Goal: Find specific page/section: Find specific page/section

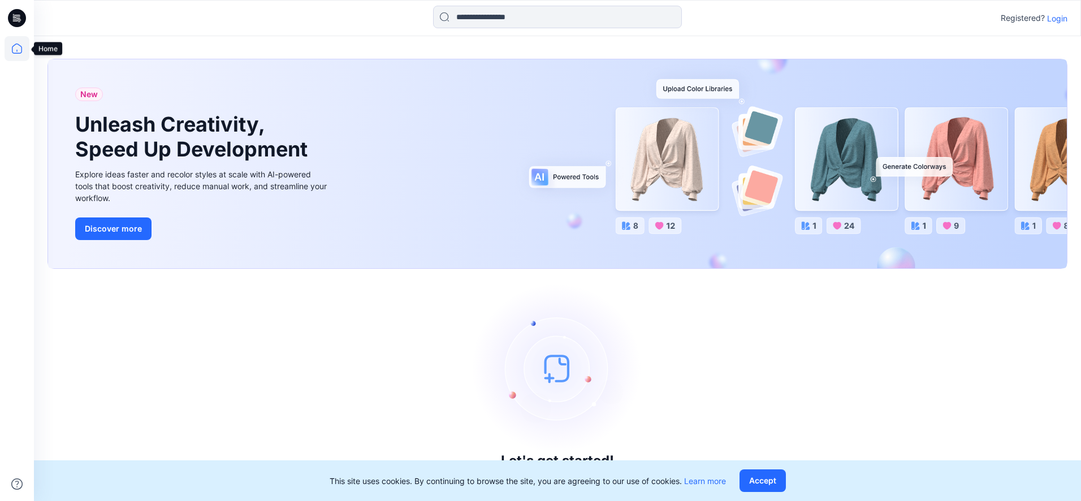
click at [18, 53] on icon at bounding box center [17, 49] width 10 height 10
click at [13, 50] on icon at bounding box center [17, 48] width 25 height 25
click at [1056, 16] on p "Login" at bounding box center [1057, 18] width 20 height 12
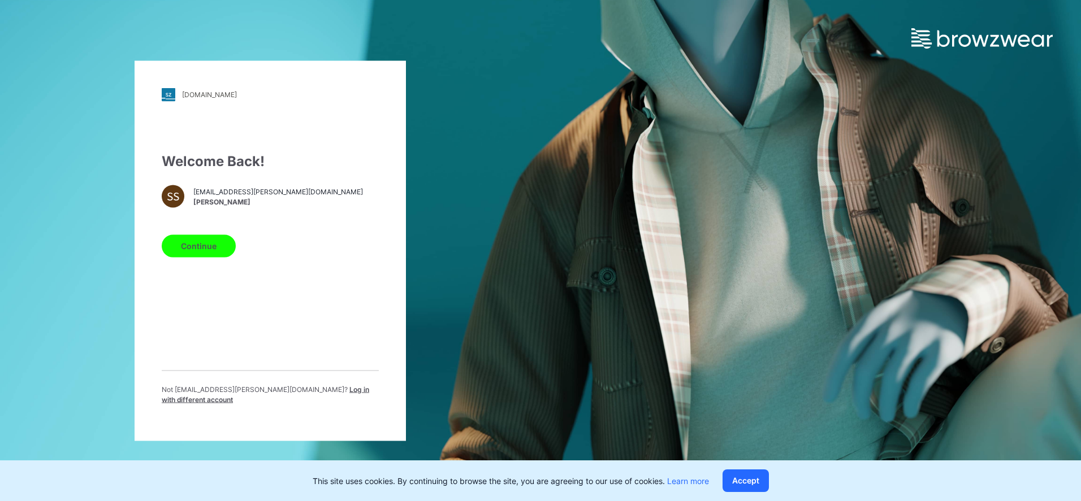
click at [204, 250] on button "Continue" at bounding box center [199, 246] width 74 height 23
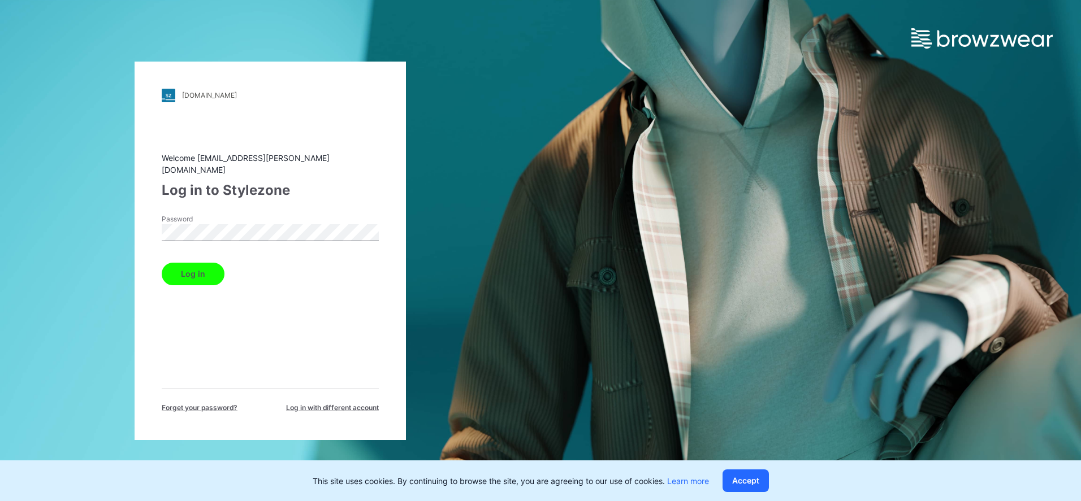
click at [199, 269] on button "Log in" at bounding box center [193, 274] width 63 height 23
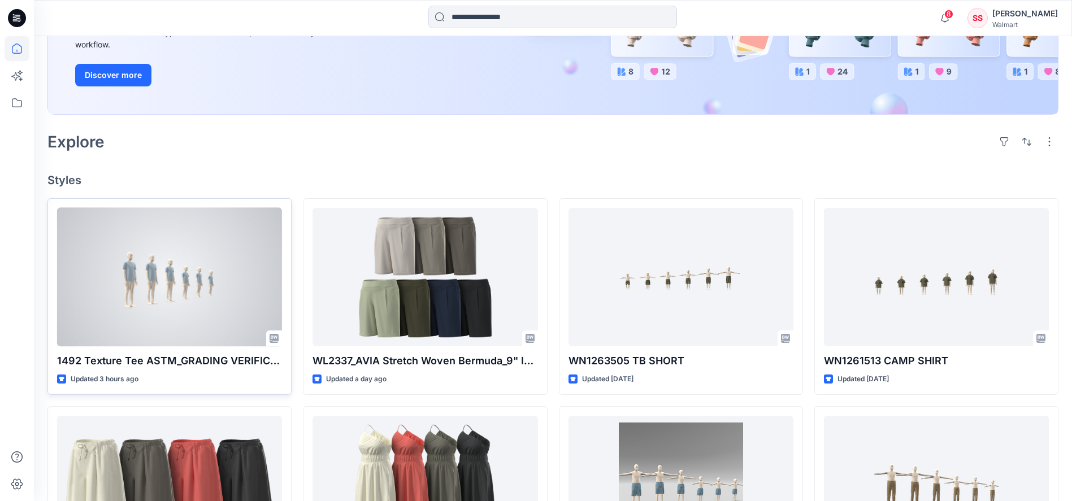
scroll to position [209, 0]
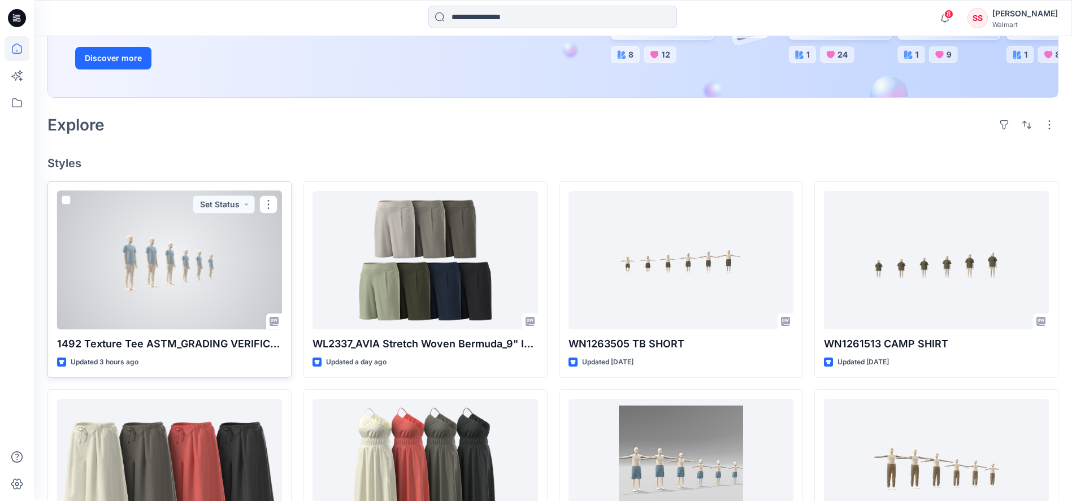
click at [171, 239] on div at bounding box center [169, 260] width 225 height 138
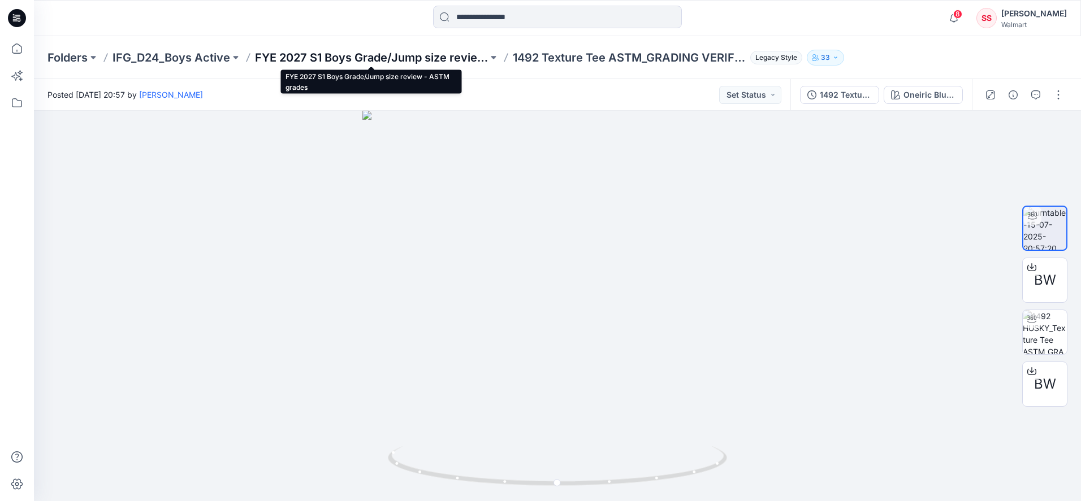
click at [326, 55] on p "FYE 2027 S1 Boys Grade/Jump size review - ASTM grades" at bounding box center [371, 58] width 233 height 16
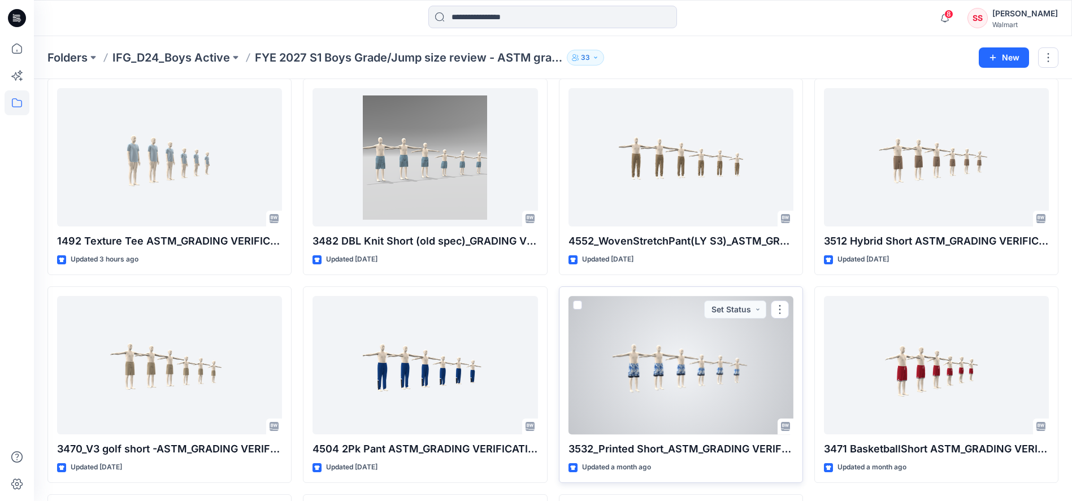
scroll to position [47, 0]
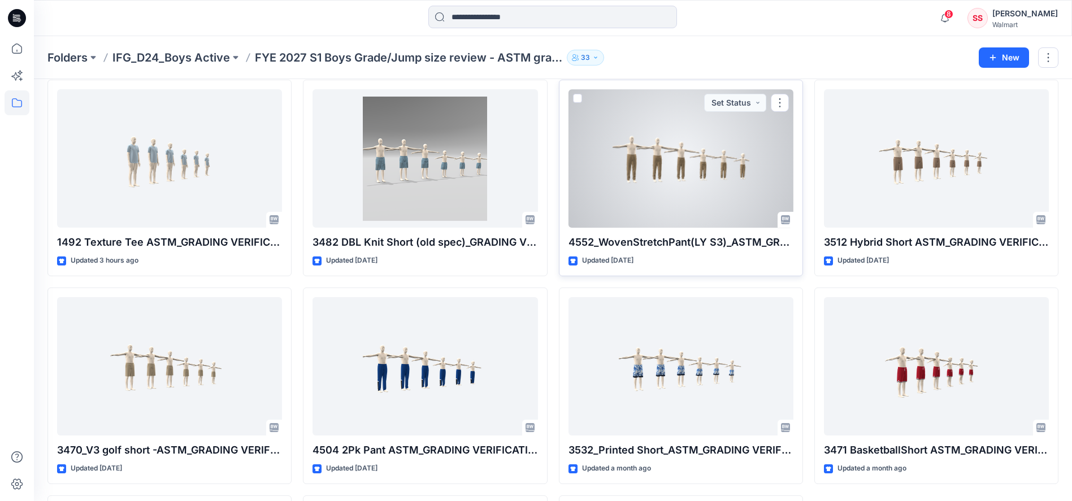
click at [688, 151] on div at bounding box center [681, 158] width 225 height 138
